Goal: Task Accomplishment & Management: Complete application form

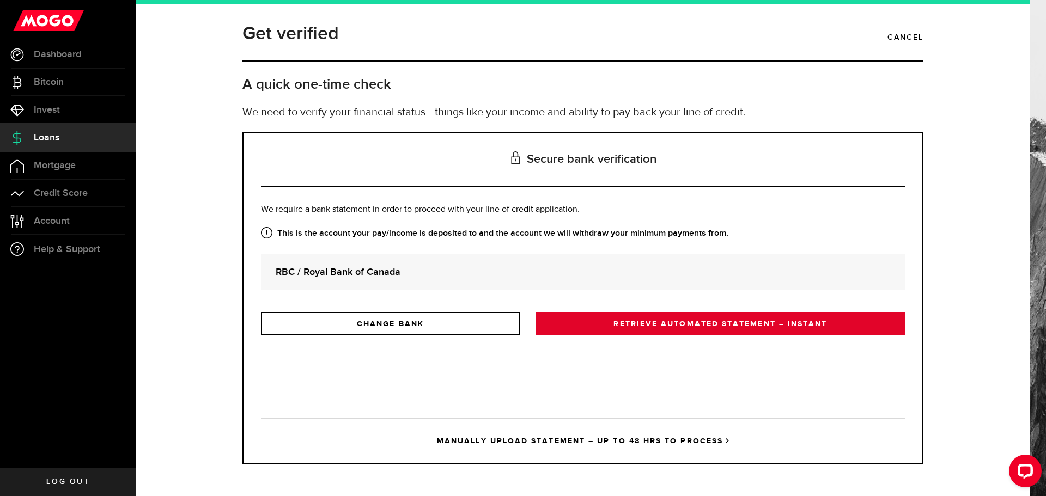
click at [689, 329] on link "RETRIEVE AUTOMATED STATEMENT – INSTANT" at bounding box center [720, 323] width 369 height 23
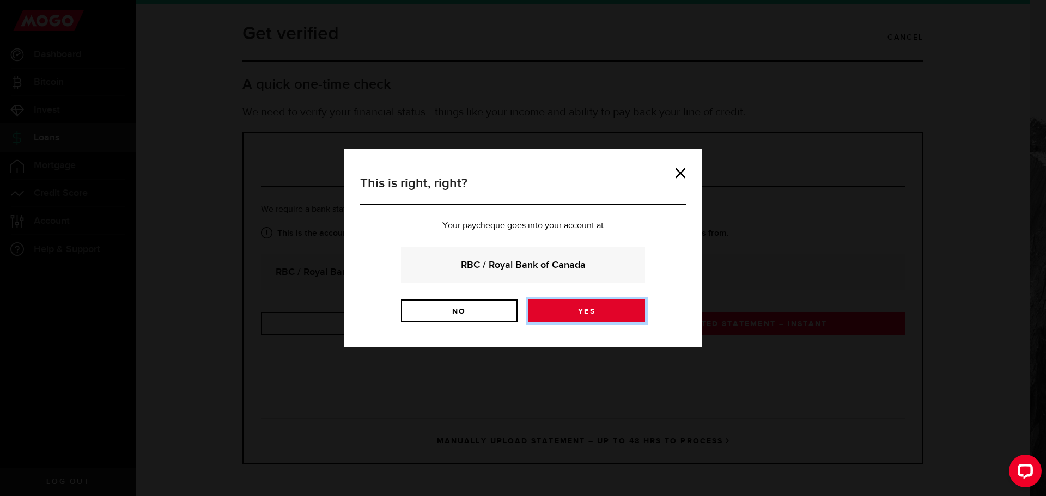
click at [605, 309] on link "Yes" at bounding box center [587, 311] width 117 height 23
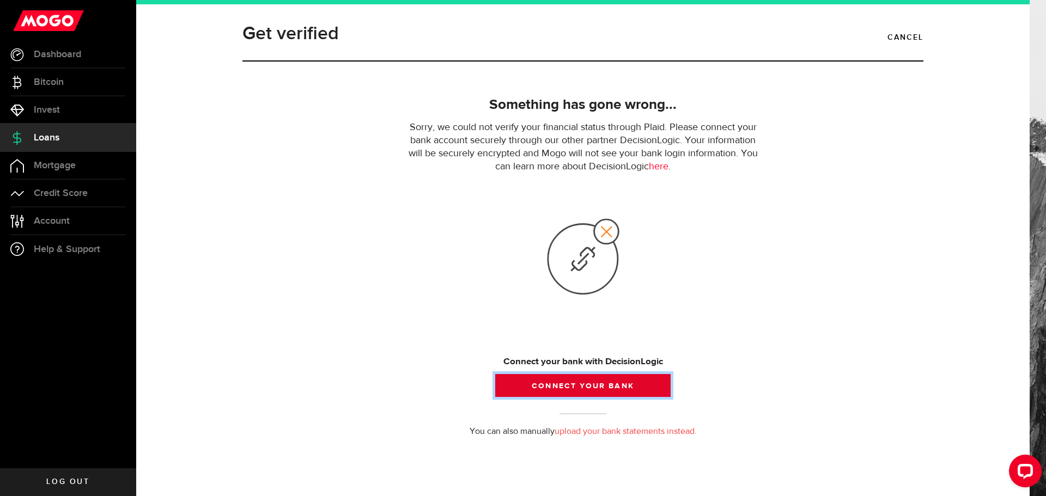
click at [560, 383] on button "Connect your bank" at bounding box center [582, 385] width 175 height 23
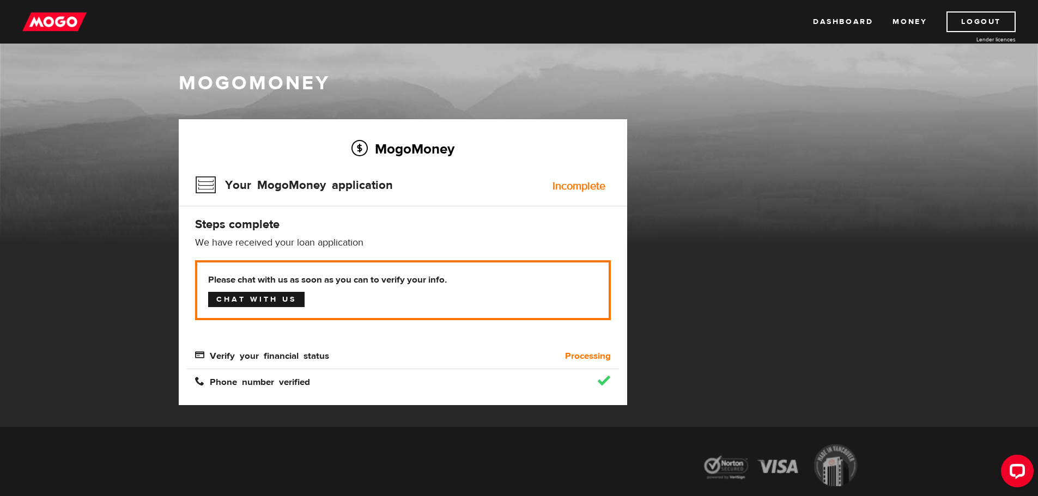
click at [262, 304] on link "Chat with us" at bounding box center [256, 299] width 96 height 15
click at [839, 16] on link "Dashboard" at bounding box center [843, 21] width 60 height 21
click at [916, 19] on link "Money" at bounding box center [910, 21] width 34 height 21
click at [1029, 477] on button "Open LiveChat chat widget" at bounding box center [1017, 471] width 33 height 33
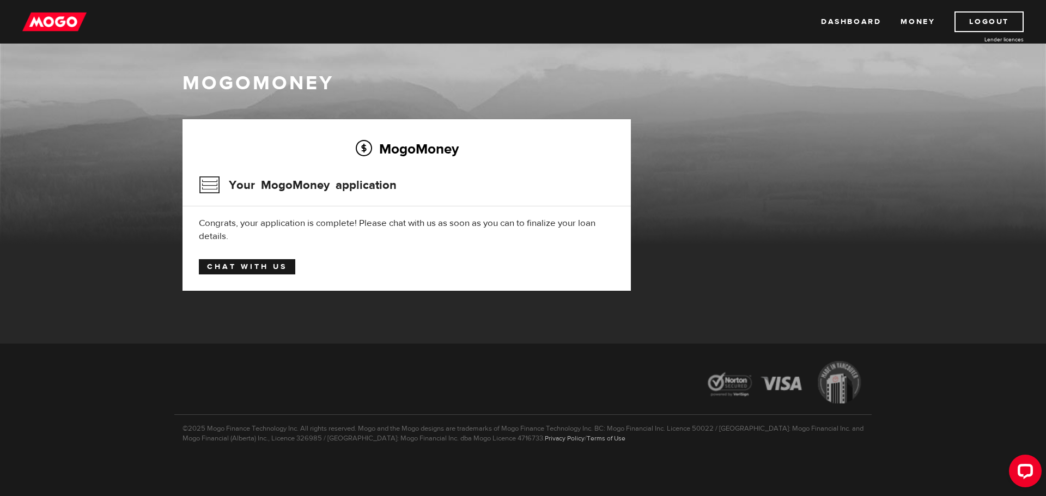
click at [253, 262] on link "Chat with us" at bounding box center [247, 266] width 96 height 15
